Goal: Task Accomplishment & Management: Use online tool/utility

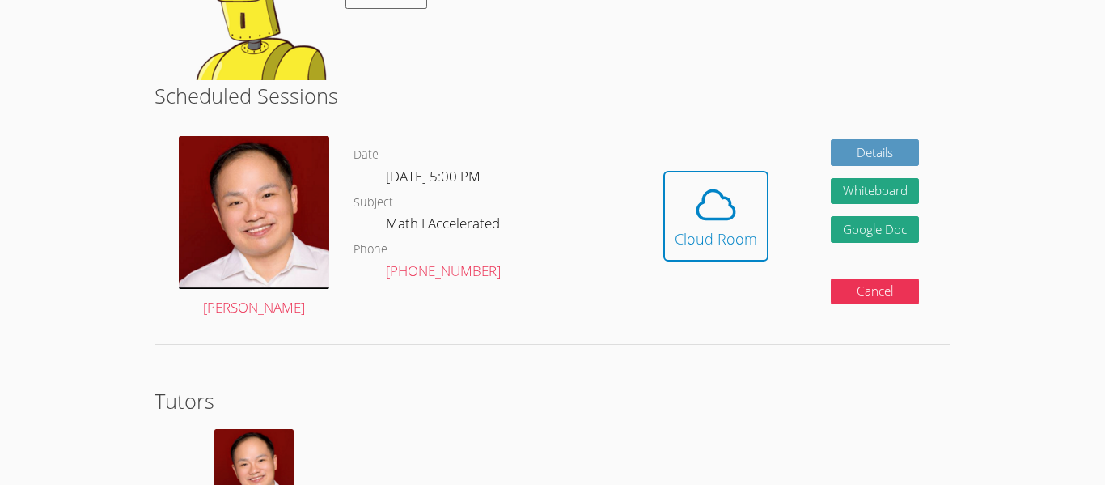
scroll to position [421, 0]
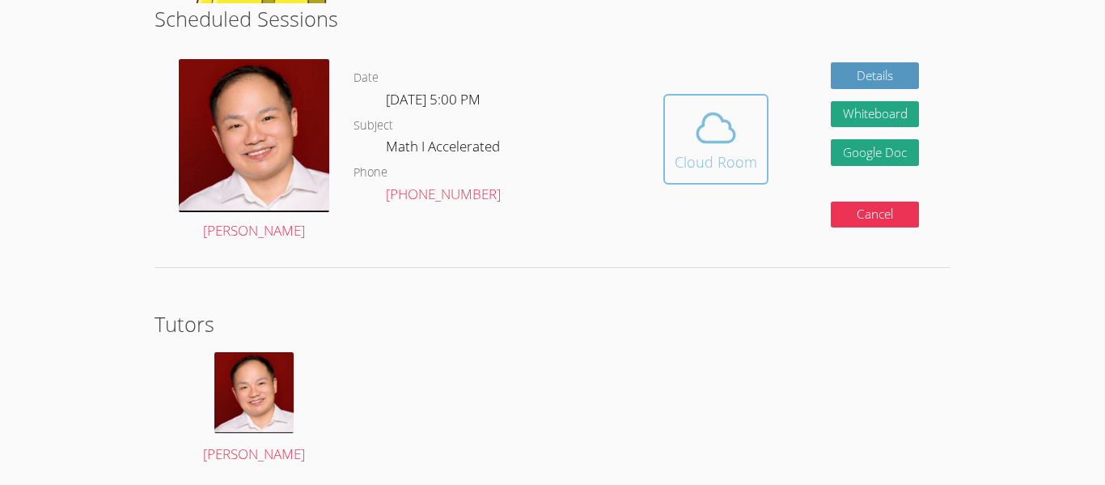
click at [732, 122] on icon at bounding box center [716, 127] width 45 height 45
click at [723, 114] on icon at bounding box center [716, 127] width 45 height 45
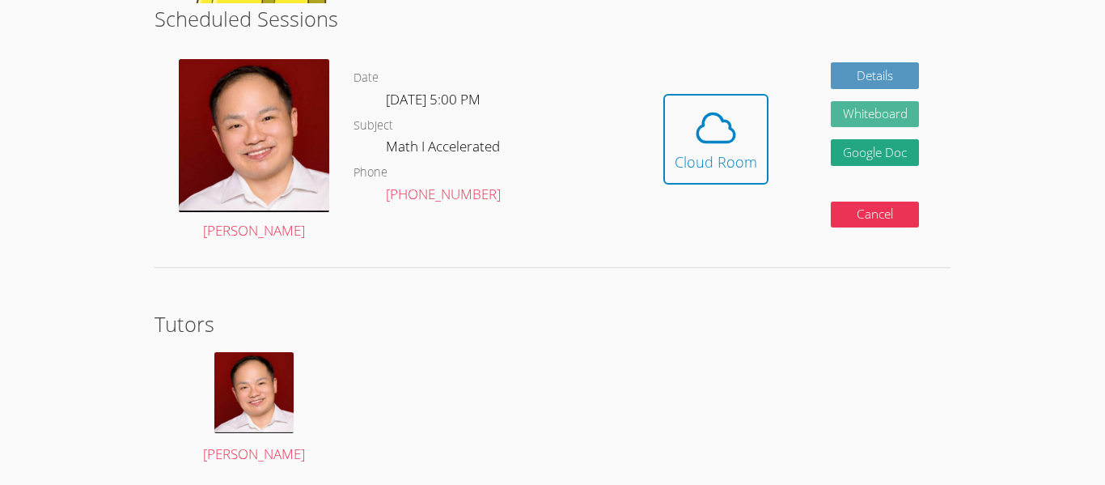
click at [860, 112] on button "Whiteboard" at bounding box center [875, 114] width 89 height 27
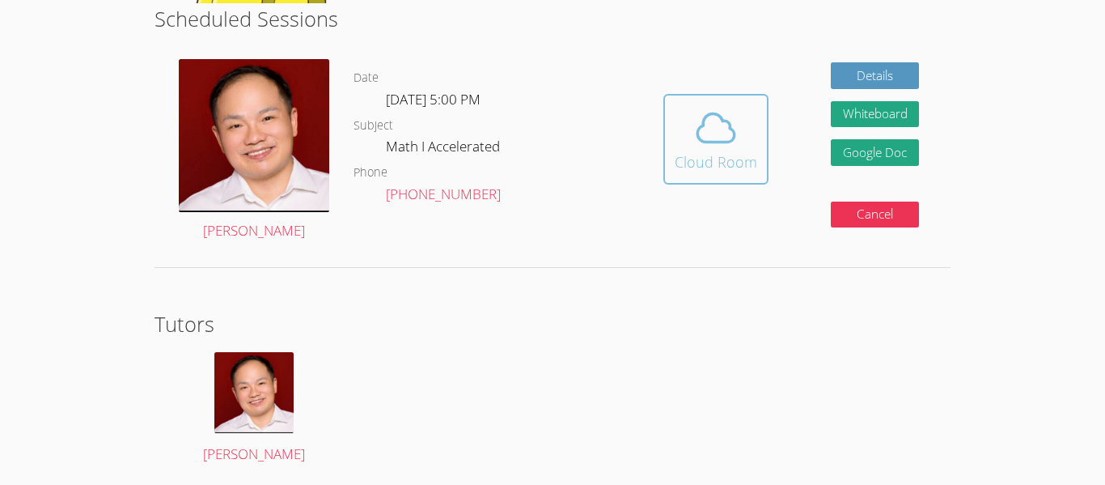
click at [730, 114] on icon at bounding box center [716, 127] width 45 height 45
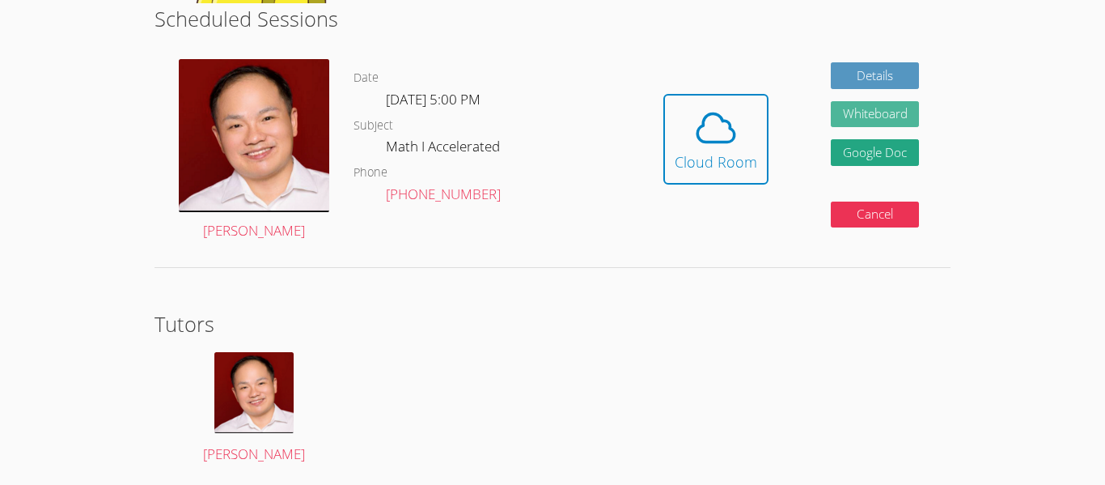
click at [884, 105] on button "Whiteboard" at bounding box center [875, 114] width 89 height 27
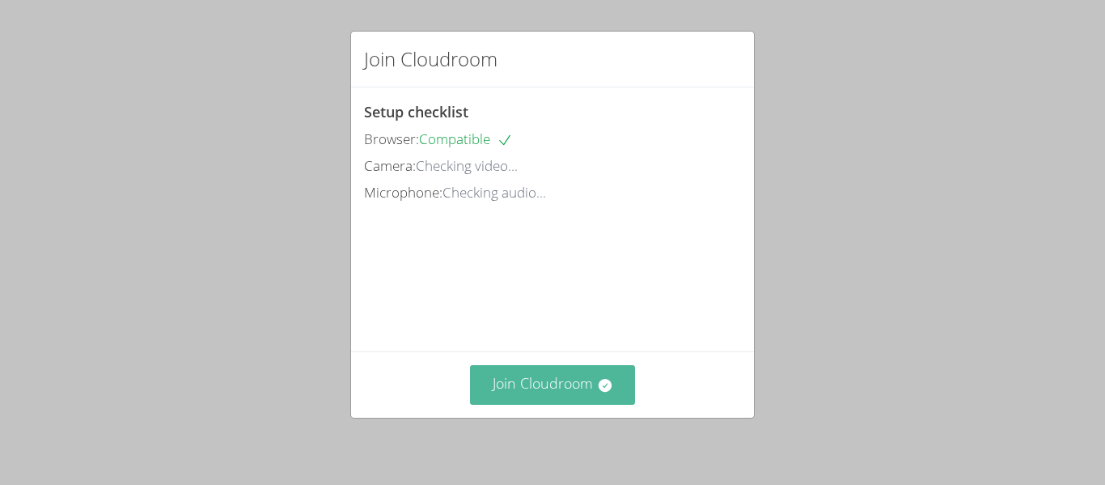
click at [531, 384] on button "Join Cloudroom" at bounding box center [553, 385] width 166 height 40
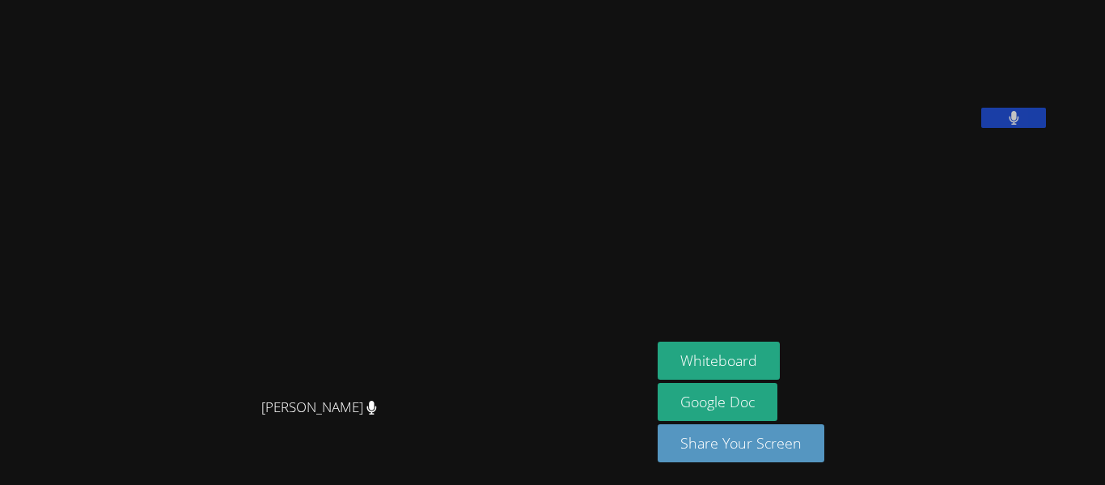
click at [719, 128] on video at bounding box center [779, 66] width 243 height 121
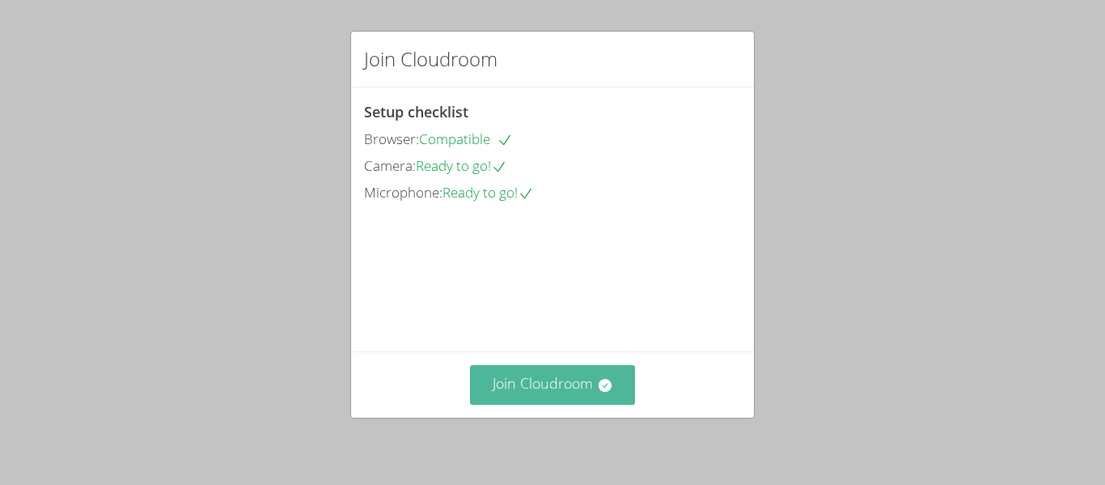
click at [490, 397] on button "Join Cloudroom" at bounding box center [553, 385] width 166 height 40
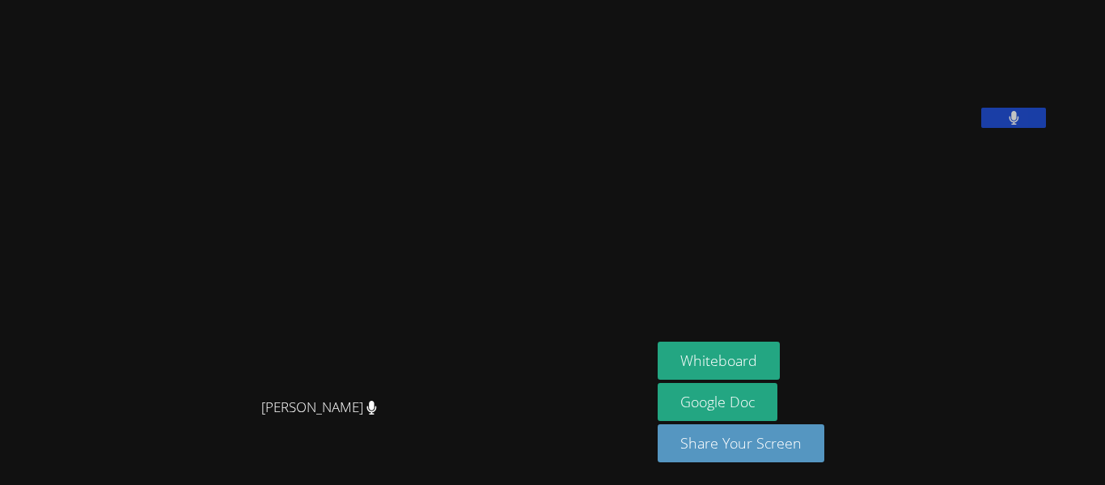
click at [645, 453] on div "[PERSON_NAME]" at bounding box center [325, 421] width 638 height 65
click at [801, 112] on video at bounding box center [779, 66] width 243 height 121
click at [901, 128] on video at bounding box center [779, 66] width 243 height 121
click at [1046, 128] on button at bounding box center [1014, 118] width 65 height 20
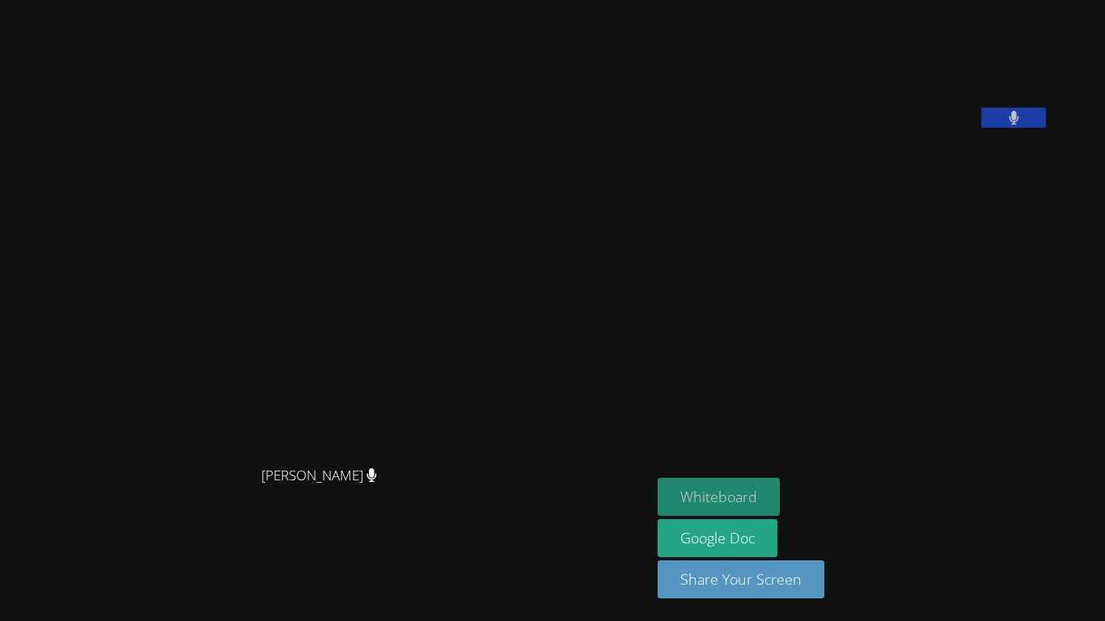
click at [658, 484] on button "Whiteboard" at bounding box center [719, 497] width 122 height 38
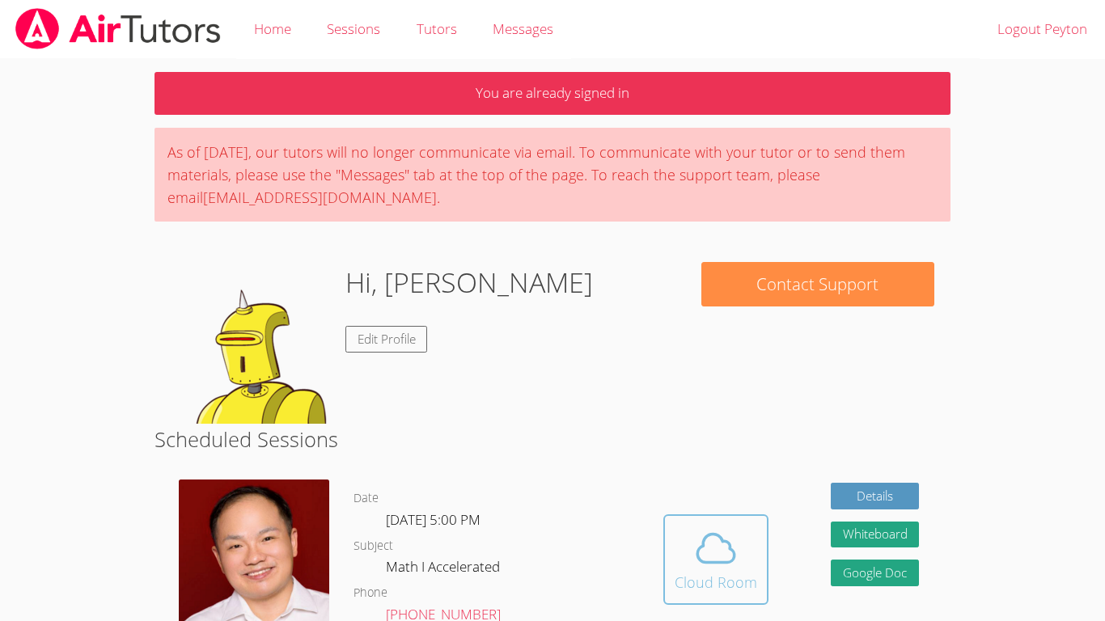
click at [723, 557] on icon at bounding box center [716, 548] width 45 height 45
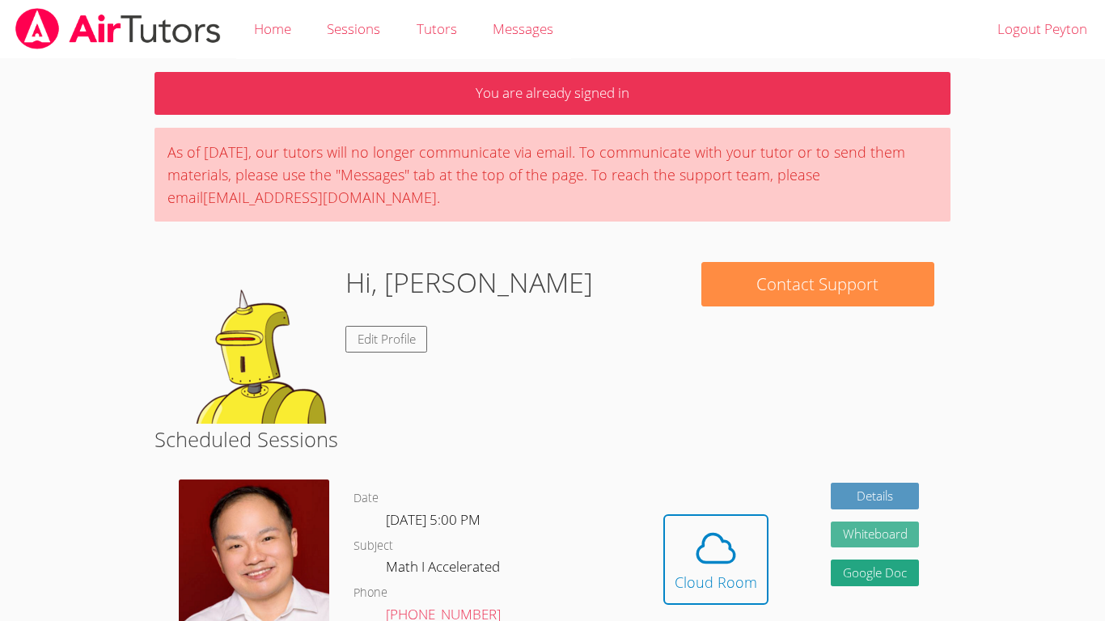
click at [884, 528] on button "Whiteboard" at bounding box center [875, 535] width 89 height 27
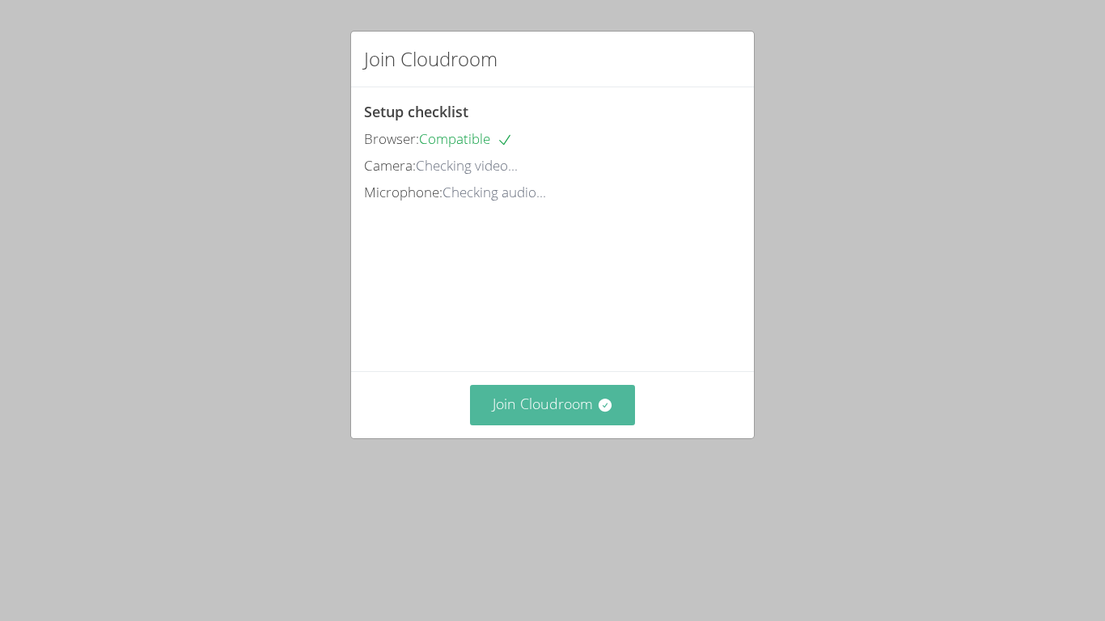
click at [502, 425] on button "Join Cloudroom" at bounding box center [553, 405] width 166 height 40
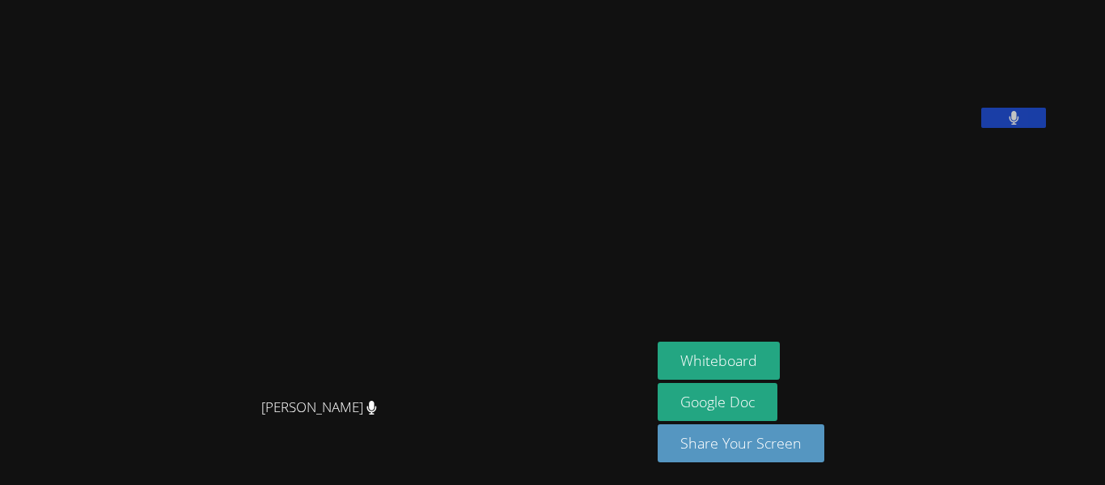
click at [1009, 125] on icon at bounding box center [1014, 118] width 10 height 14
click at [982, 128] on button at bounding box center [1014, 118] width 65 height 20
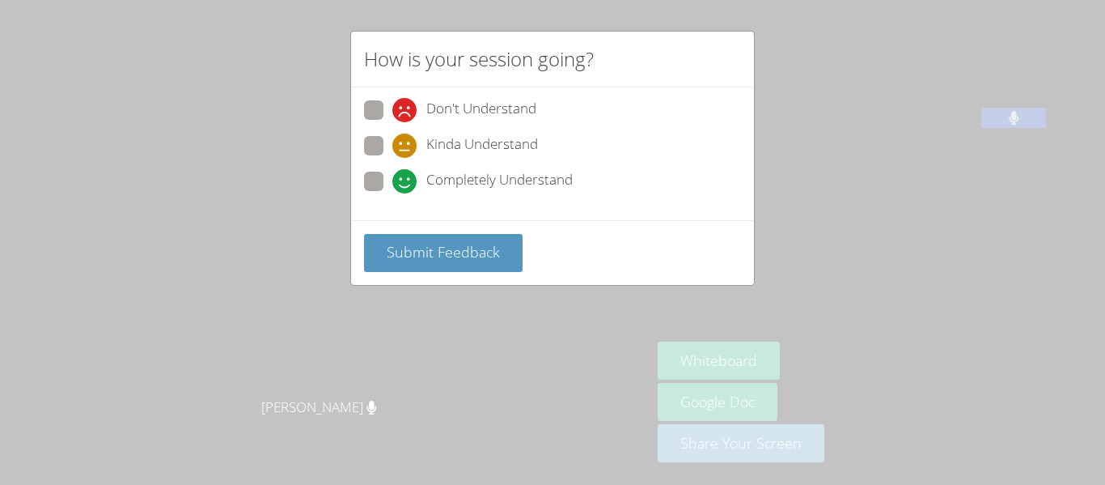
click at [392, 193] on span at bounding box center [392, 193] width 0 height 0
click at [392, 183] on input "Completely Understand" at bounding box center [399, 179] width 14 height 14
radio input "true"
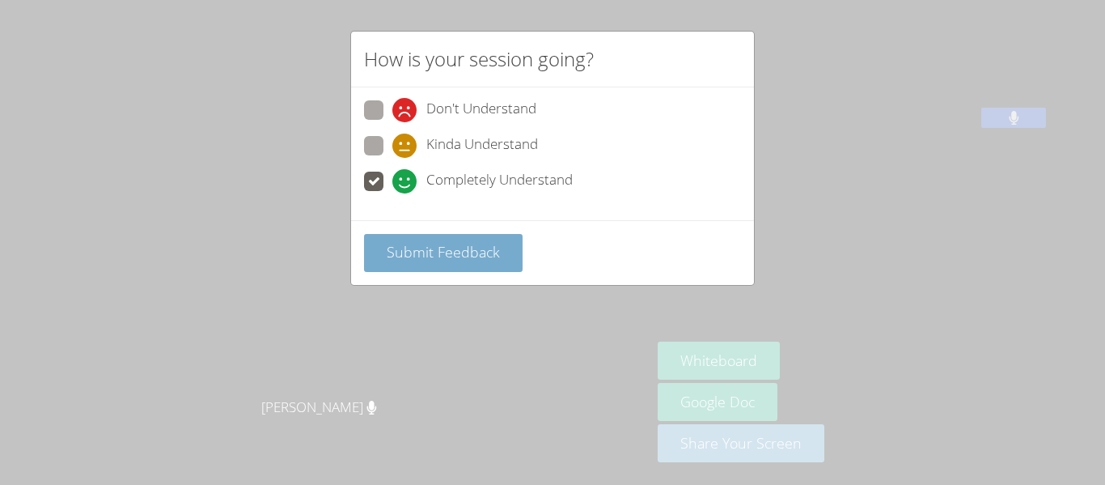
click at [426, 244] on span "Submit Feedback" at bounding box center [443, 251] width 113 height 19
